Goal: Task Accomplishment & Management: Manage account settings

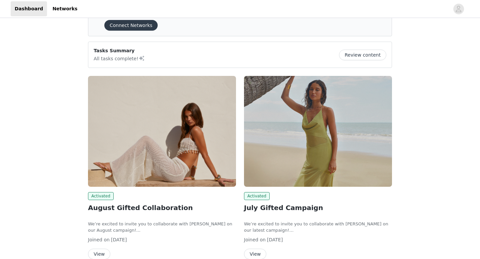
scroll to position [64, 0]
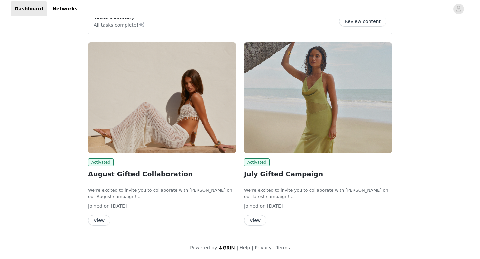
click at [99, 220] on button "View" at bounding box center [99, 220] width 22 height 11
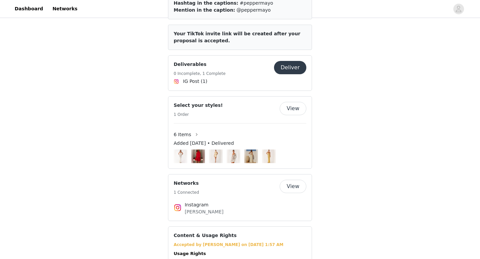
scroll to position [374, 0]
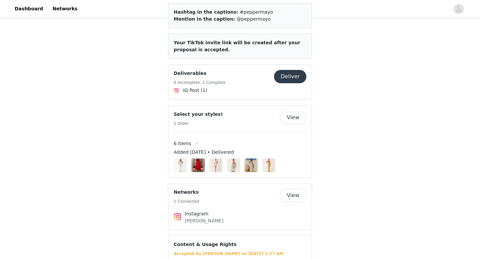
click at [193, 138] on button "button" at bounding box center [196, 143] width 11 height 11
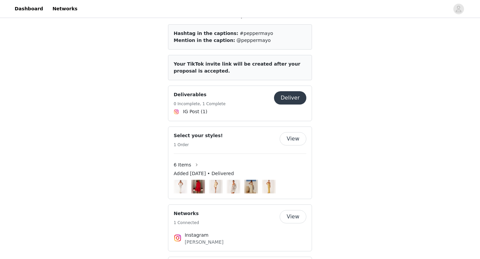
scroll to position [548, 0]
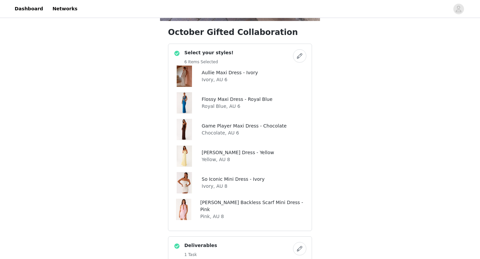
scroll to position [217, 0]
